Goal: Navigation & Orientation: Find specific page/section

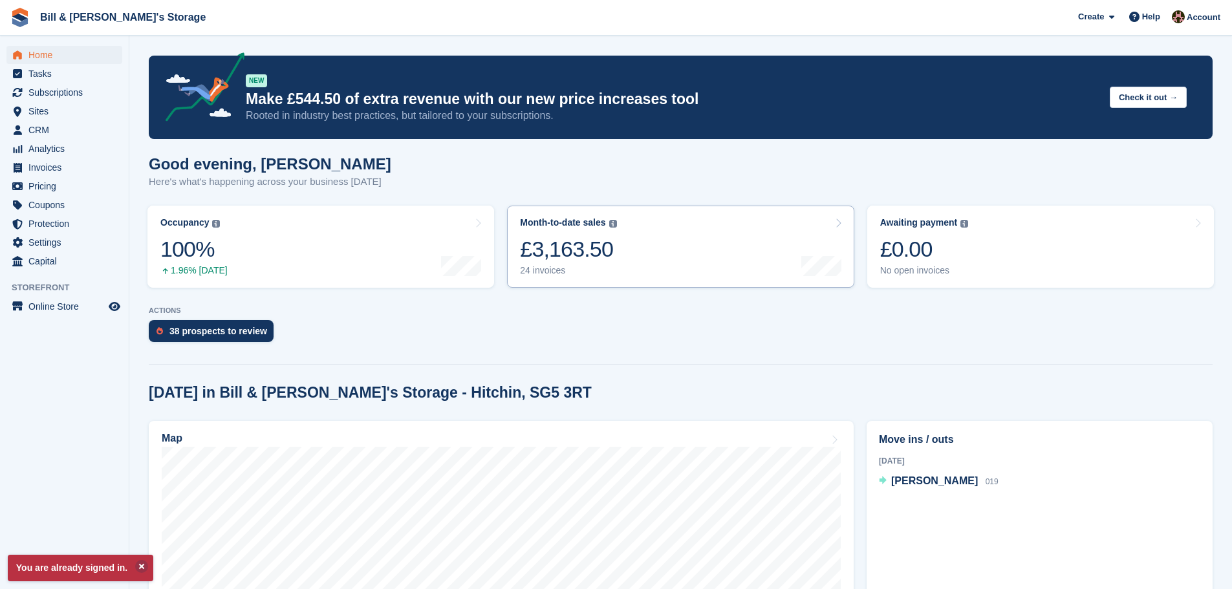
click at [769, 272] on link "Month-to-date sales The sum of all finalised invoices generated this month to d…" at bounding box center [680, 247] width 347 height 82
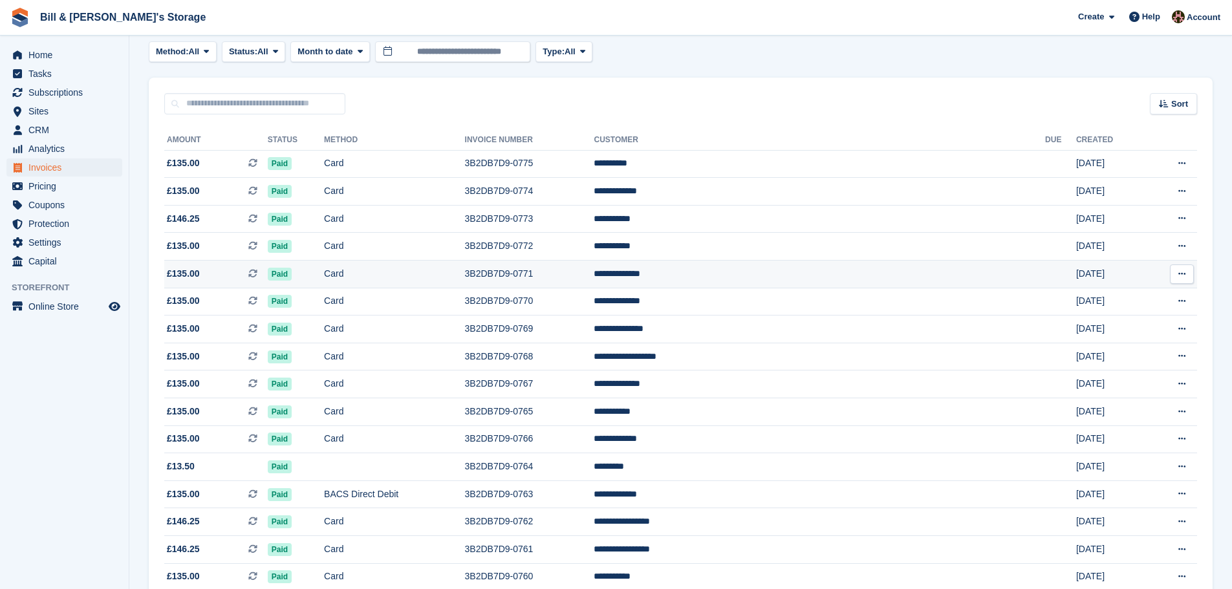
scroll to position [65, 0]
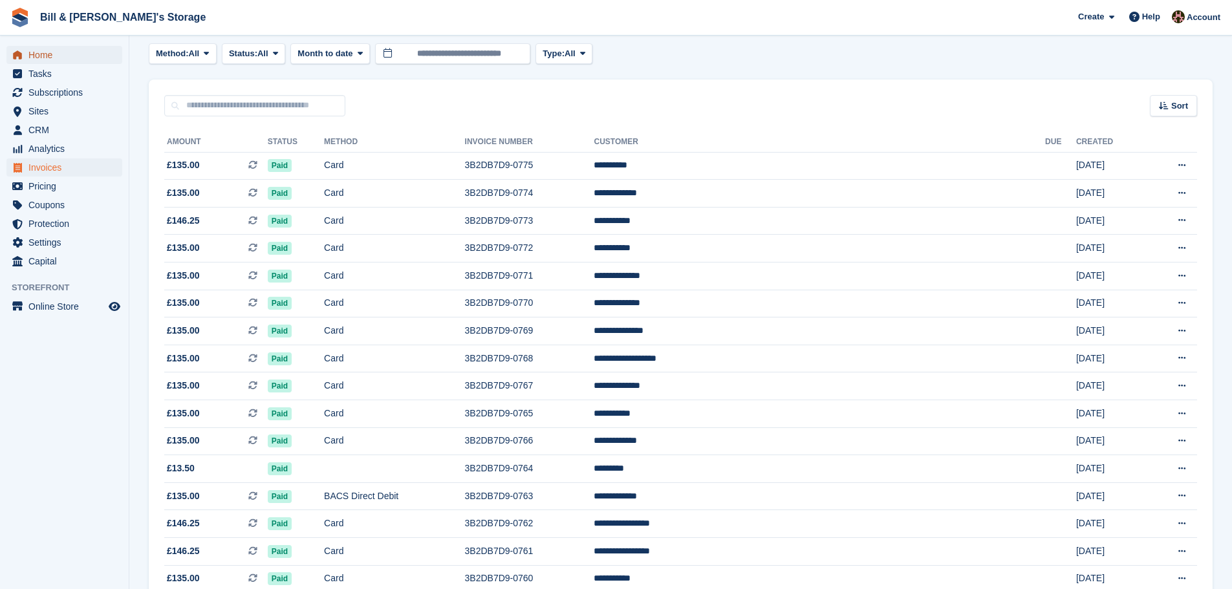
click at [74, 60] on span "Home" at bounding box center [67, 55] width 78 height 18
